Goal: Find specific page/section: Find specific page/section

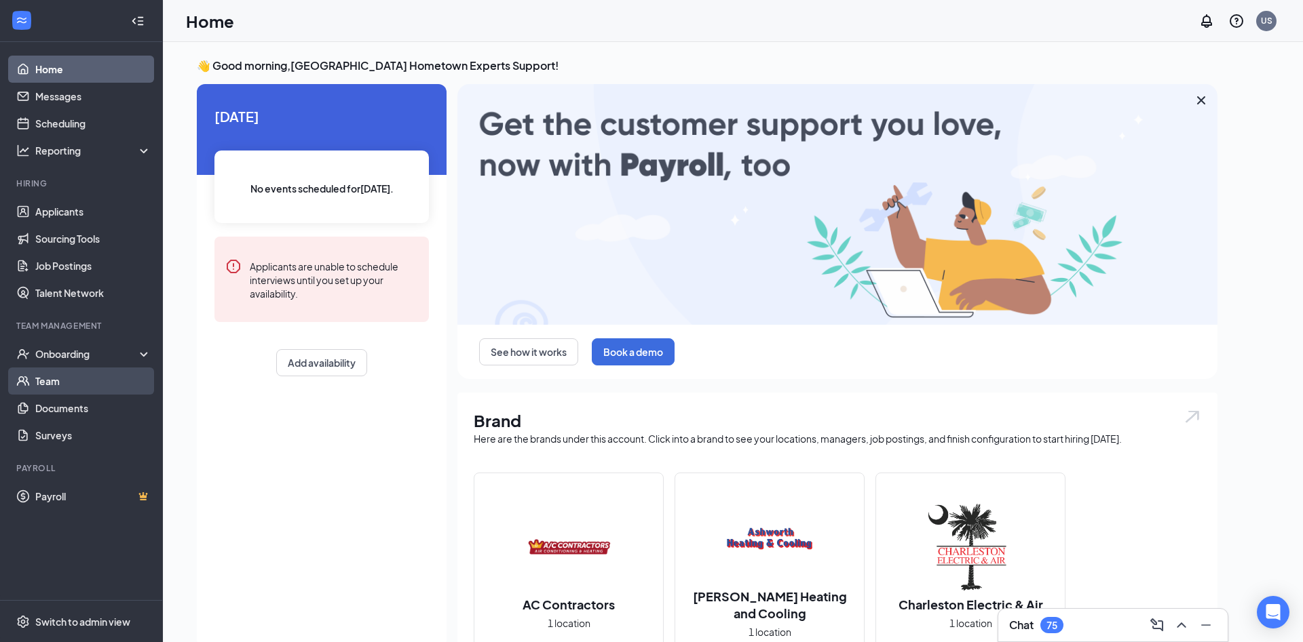
click at [92, 378] on link "Team" at bounding box center [93, 381] width 116 height 27
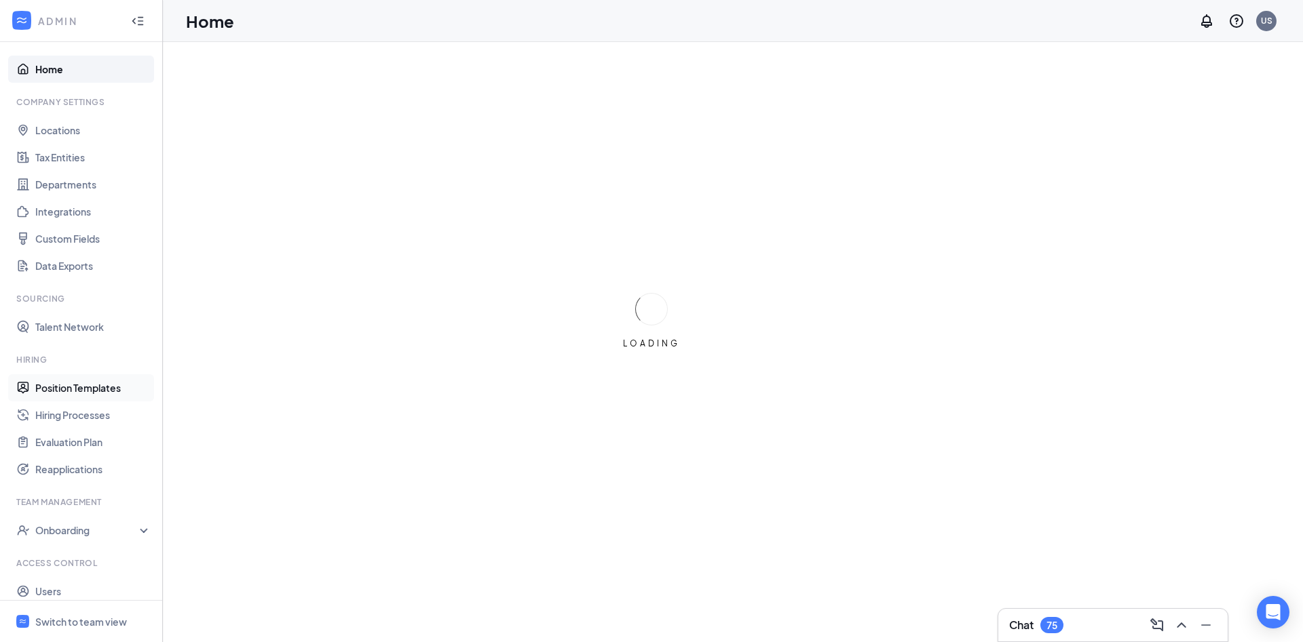
scroll to position [37, 0]
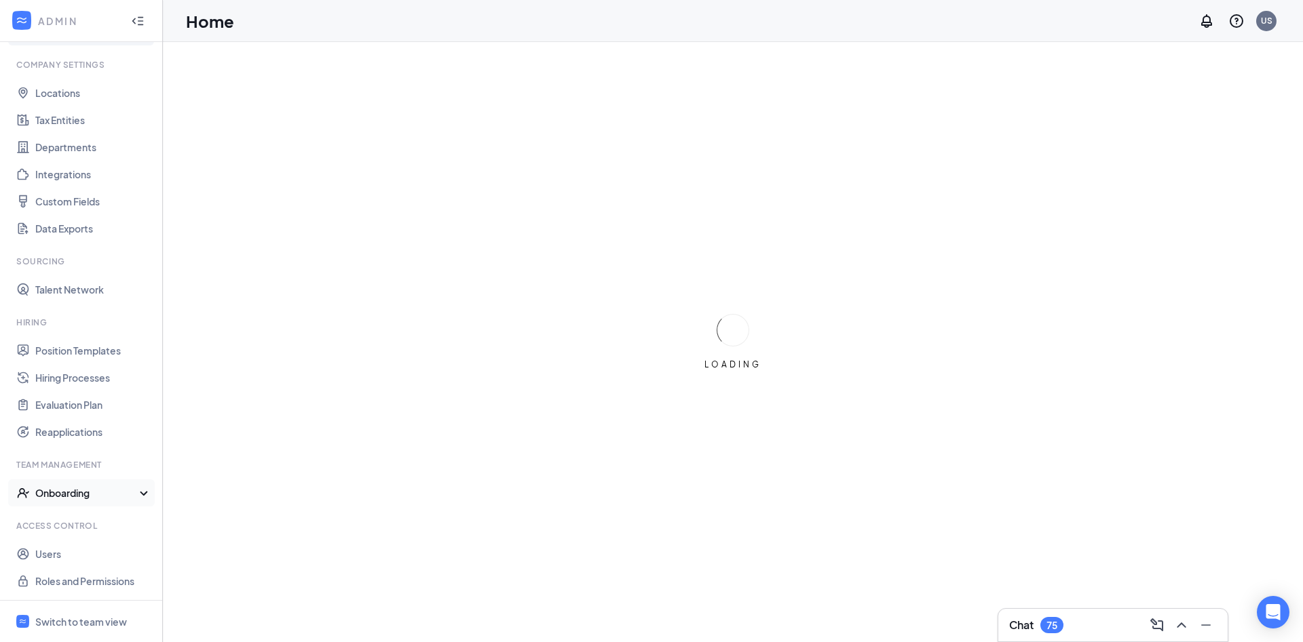
click at [113, 500] on div "Onboarding" at bounding box center [81, 493] width 163 height 27
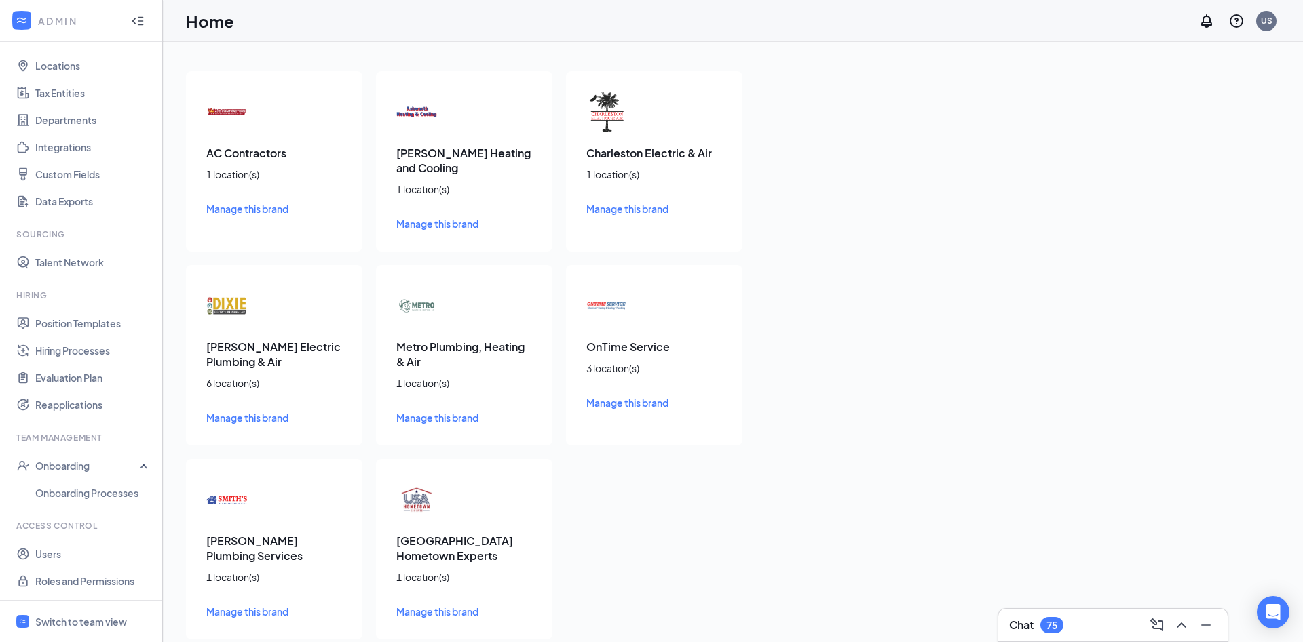
scroll to position [41, 0]
